Goal: Find specific page/section: Find specific page/section

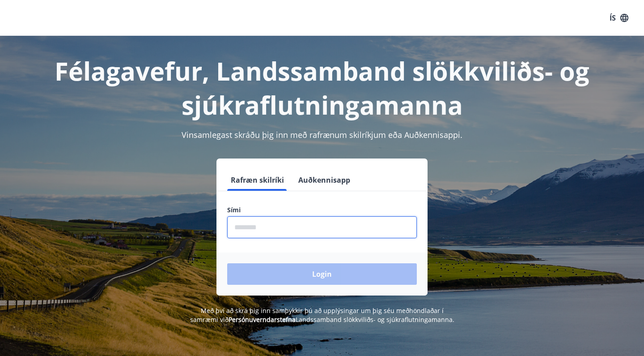
click at [262, 233] on input "phone" at bounding box center [322, 227] width 190 height 22
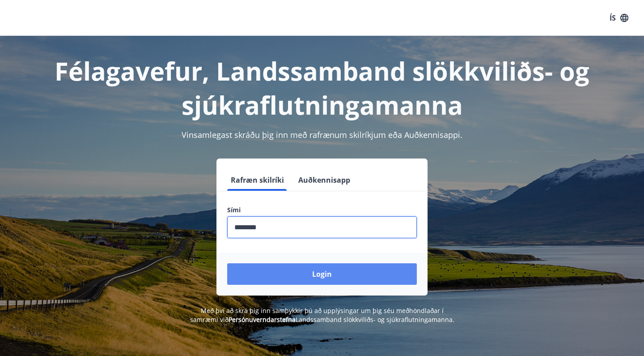
type input "********"
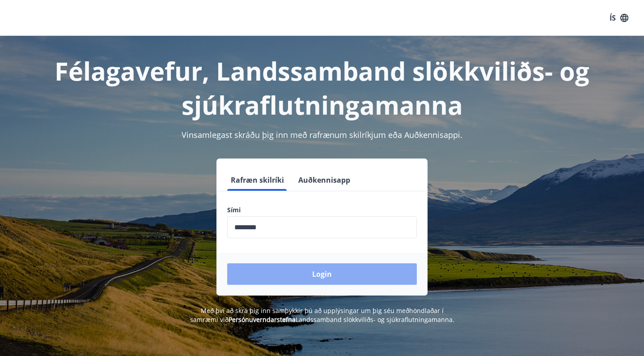
click at [289, 276] on button "Login" at bounding box center [322, 273] width 190 height 21
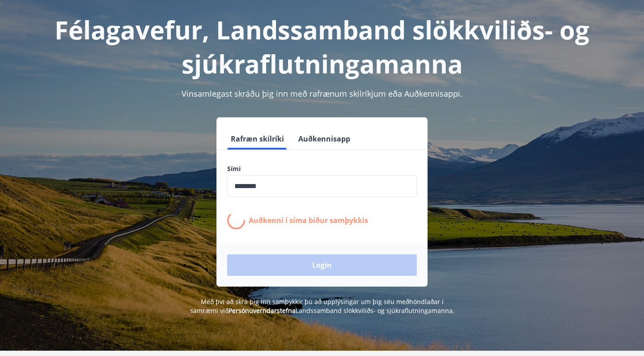
scroll to position [43, 0]
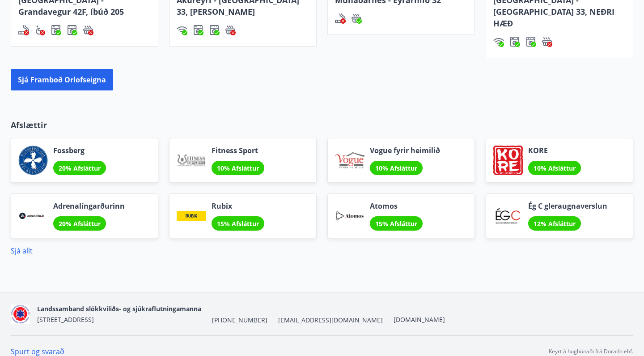
scroll to position [653, 0]
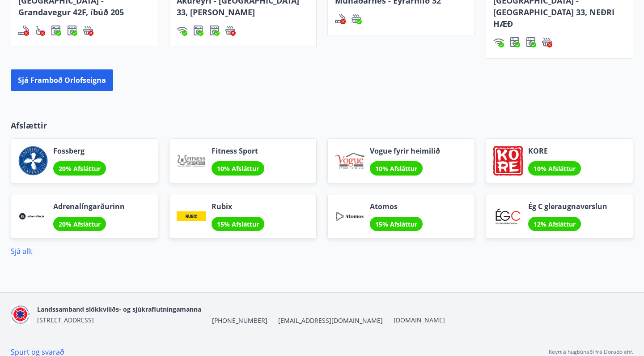
click at [537, 183] on div "Ég C gleraugnaverslun 12% Afsláttur" at bounding box center [554, 210] width 158 height 55
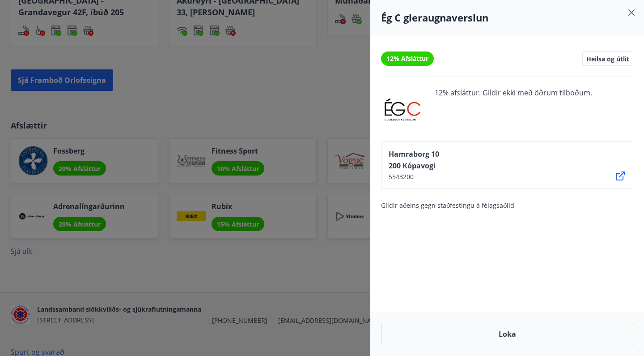
click at [336, 224] on div at bounding box center [322, 178] width 644 height 356
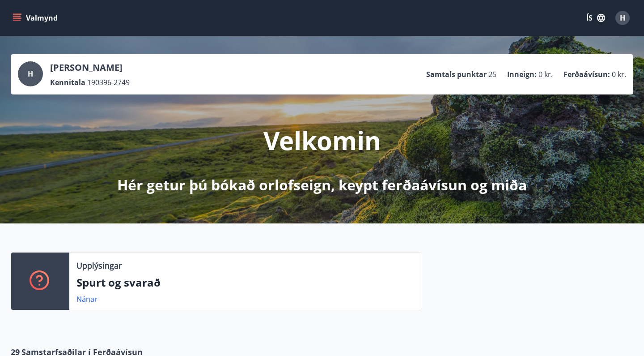
scroll to position [0, 0]
click at [44, 19] on button "Valmynd" at bounding box center [36, 18] width 51 height 16
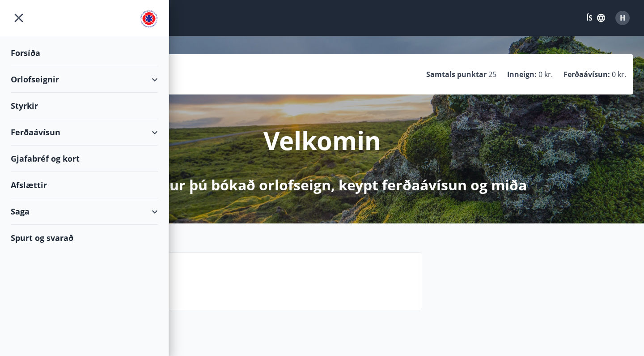
click at [232, 245] on div "Upplýsingar Spurt og svarað Nánar" at bounding box center [322, 277] width 644 height 108
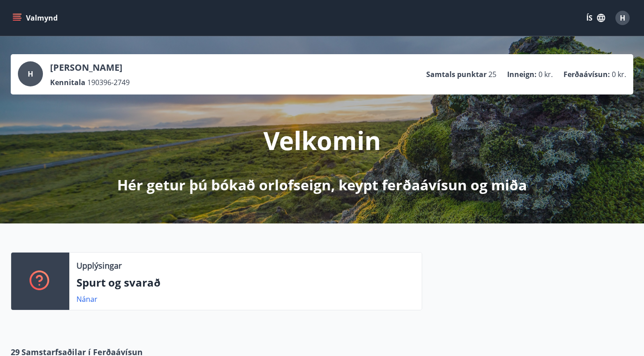
click at [630, 17] on button "H" at bounding box center [622, 17] width 21 height 21
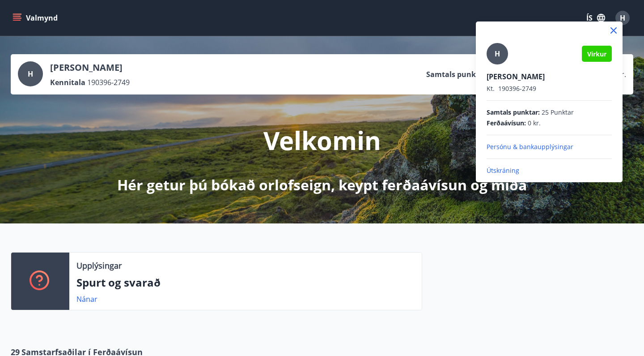
click at [524, 149] on p "Persónu & bankaupplýsingar" at bounding box center [549, 146] width 125 height 9
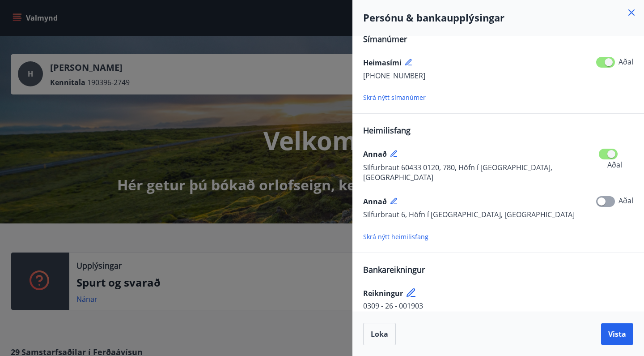
scroll to position [104, 0]
click at [630, 12] on icon at bounding box center [632, 12] width 6 height 6
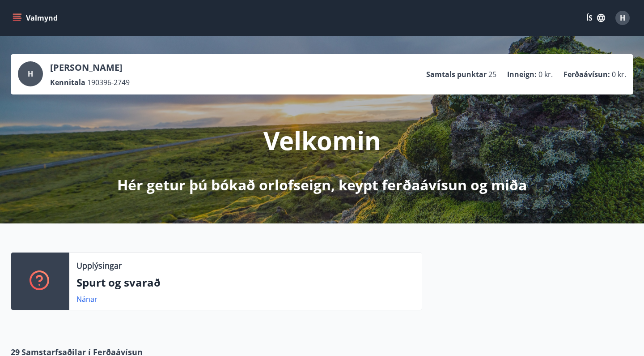
scroll to position [0, 0]
click at [36, 17] on button "Valmynd" at bounding box center [36, 18] width 51 height 16
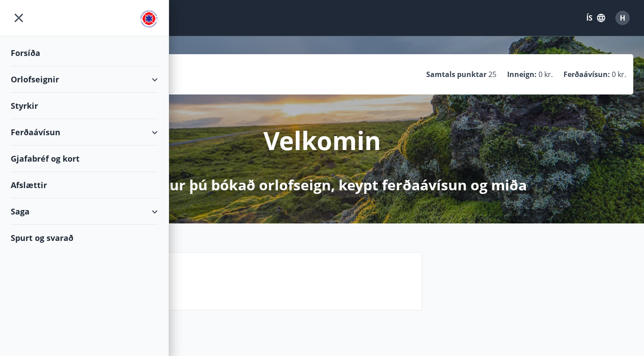
click at [311, 89] on div "[PERSON_NAME] Kennitala 190396-2749 Samtals punktar 25 Inneign : 0 kr. Ferðaáví…" at bounding box center [322, 74] width 623 height 40
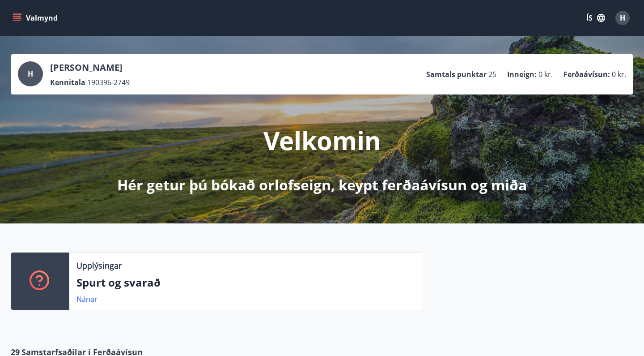
click at [15, 17] on icon "menu" at bounding box center [17, 17] width 9 height 9
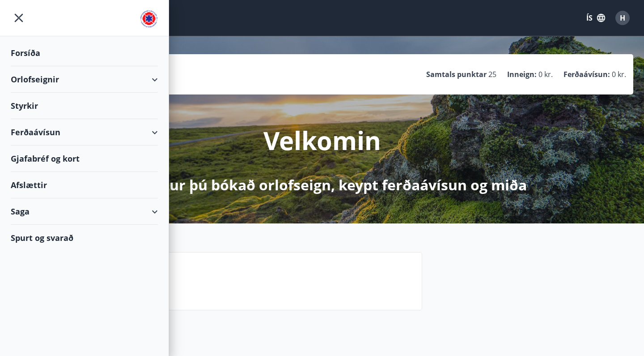
click at [152, 82] on div "Orlofseignir" at bounding box center [84, 79] width 147 height 26
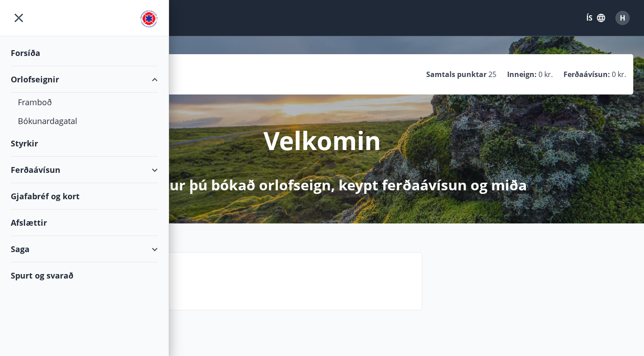
click at [152, 82] on div "Orlofseignir" at bounding box center [84, 79] width 147 height 26
